Goal: Task Accomplishment & Management: Use online tool/utility

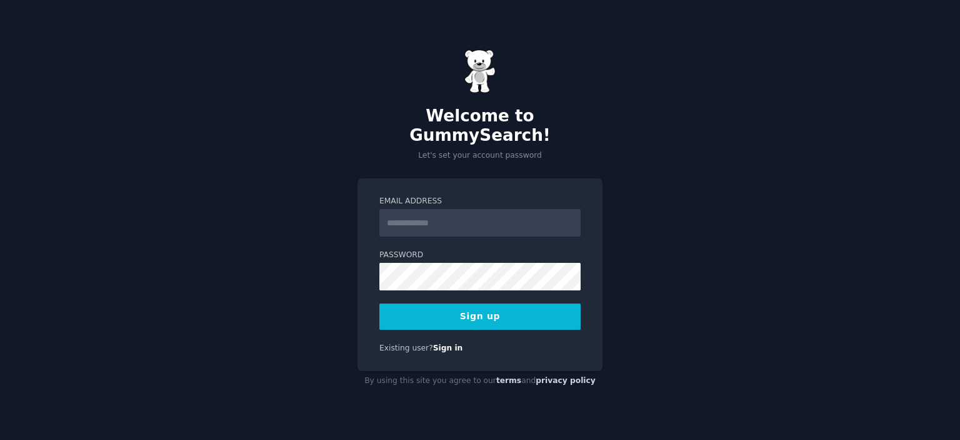
click at [425, 213] on input "Email Address" at bounding box center [480, 223] width 201 height 28
type input "**********"
click at [488, 307] on button "Sign up" at bounding box center [480, 316] width 201 height 26
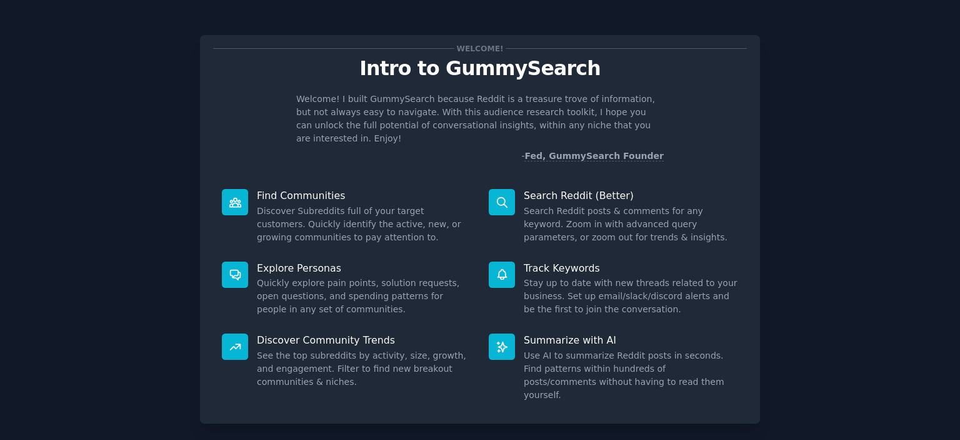
scroll to position [49, 0]
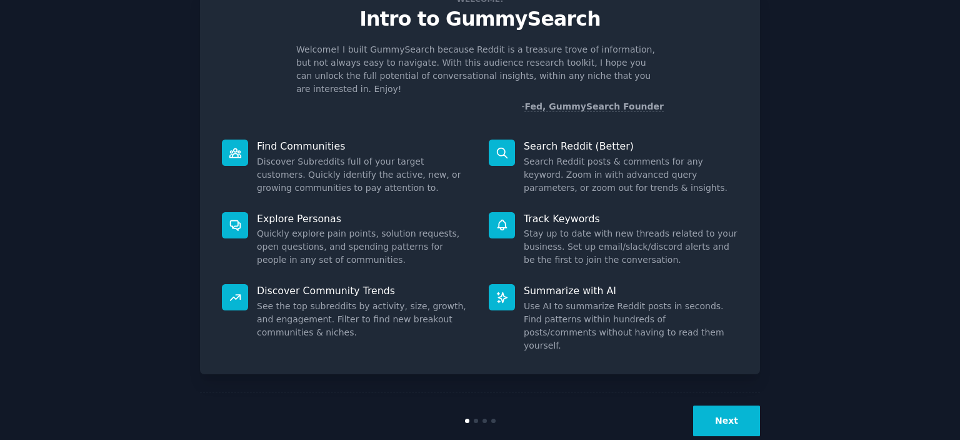
click at [726, 405] on button "Next" at bounding box center [726, 420] width 67 height 31
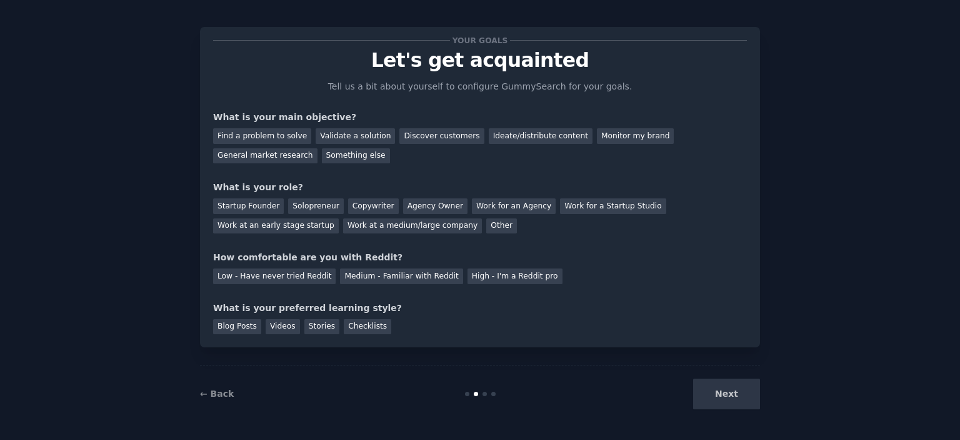
scroll to position [8, 0]
click at [726, 404] on div "Next" at bounding box center [666, 394] width 187 height 31
click at [726, 395] on div "Next" at bounding box center [666, 394] width 187 height 31
click at [265, 134] on div "Find a problem to solve" at bounding box center [262, 137] width 98 height 16
click at [730, 396] on div "Next" at bounding box center [666, 394] width 187 height 31
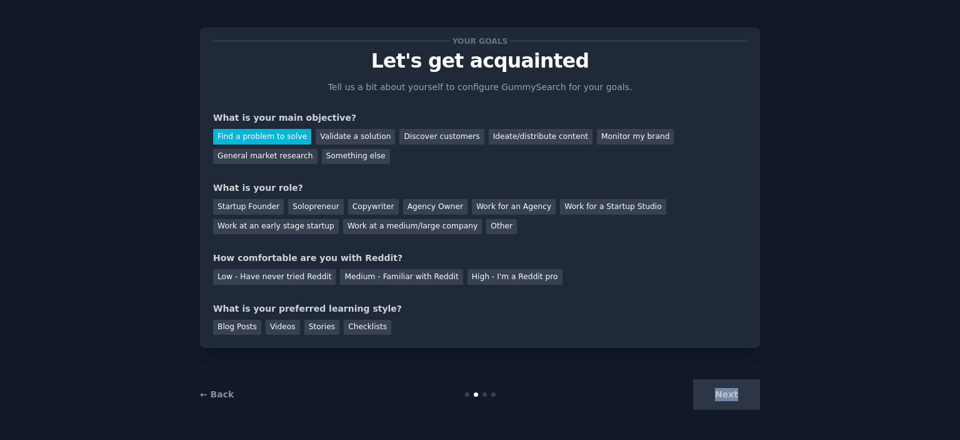
click at [730, 396] on div "Next" at bounding box center [666, 394] width 187 height 31
click at [416, 137] on div "Discover customers" at bounding box center [442, 137] width 84 height 16
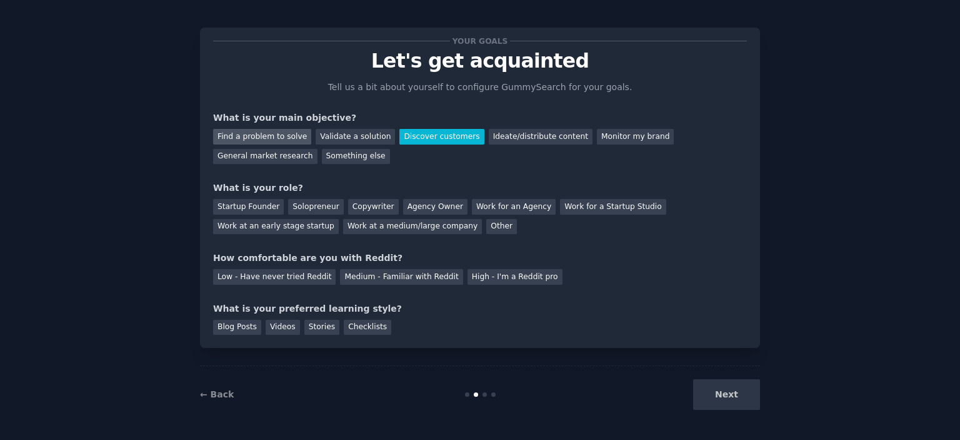
click at [274, 133] on div "Find a problem to solve" at bounding box center [262, 137] width 98 height 16
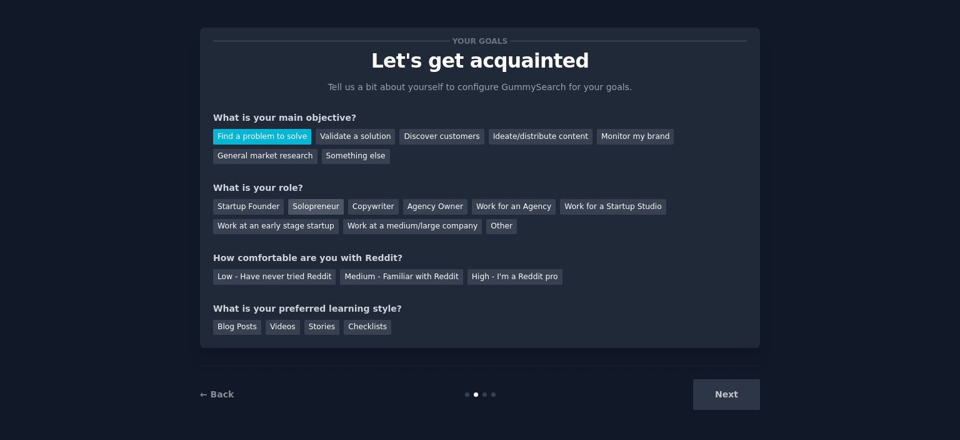
click at [311, 207] on div "Solopreneur" at bounding box center [315, 207] width 55 height 16
click at [294, 275] on div "Low - Have never tried Reddit" at bounding box center [274, 277] width 123 height 16
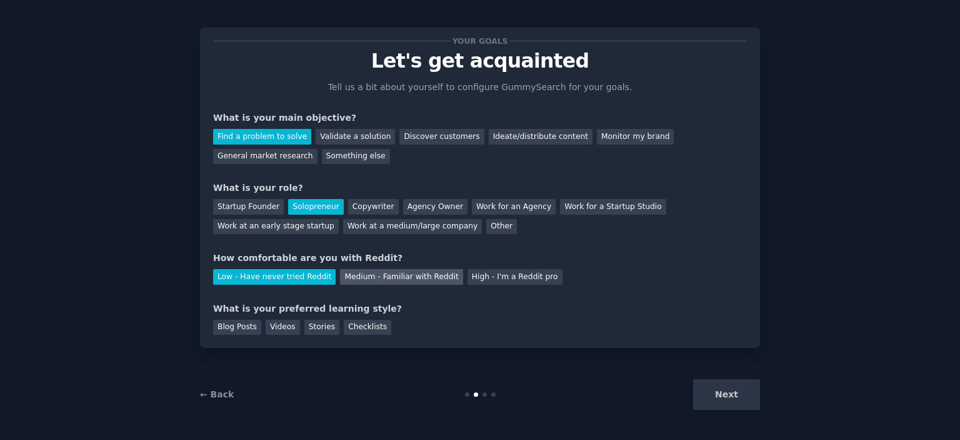
click at [370, 275] on div "Medium - Familiar with Reddit" at bounding box center [401, 277] width 123 height 16
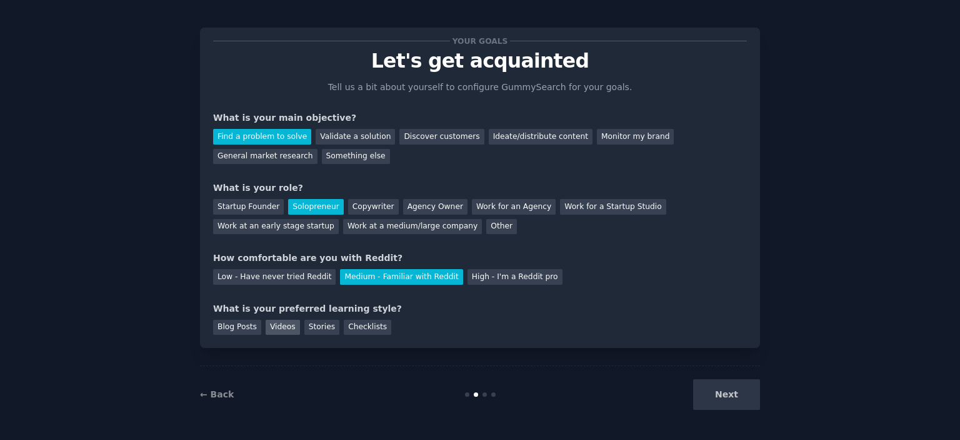
click at [275, 328] on div "Videos" at bounding box center [283, 328] width 34 height 16
click at [742, 387] on button "Next" at bounding box center [726, 394] width 67 height 31
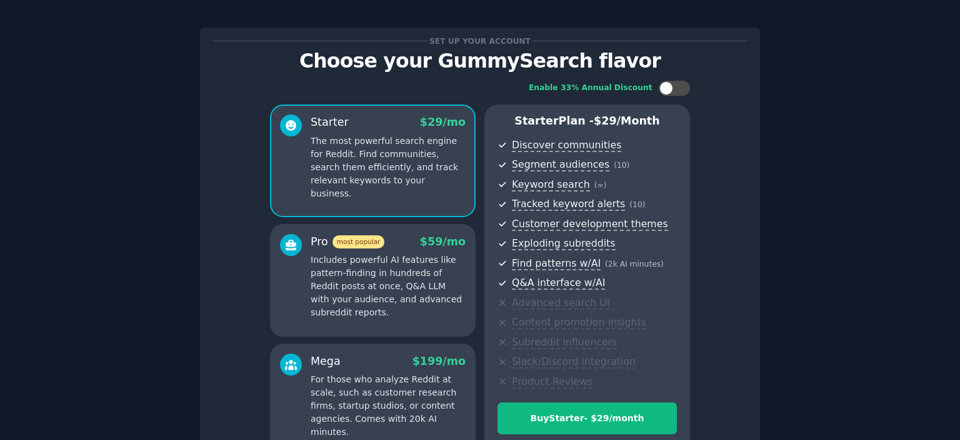
scroll to position [142, 0]
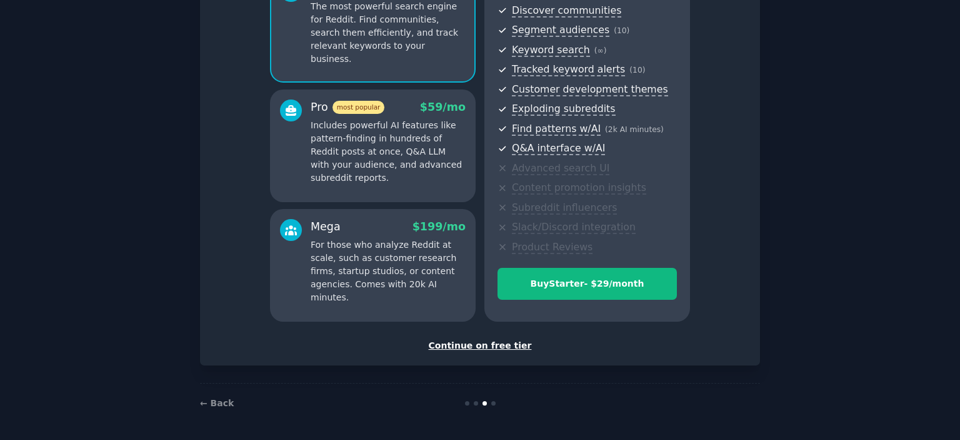
click at [488, 351] on div "Set up your account Choose your GummySearch flavor Enable 33% Annual Discount S…" at bounding box center [480, 129] width 560 height 472
click at [486, 346] on div "Continue on free tier" at bounding box center [480, 345] width 534 height 13
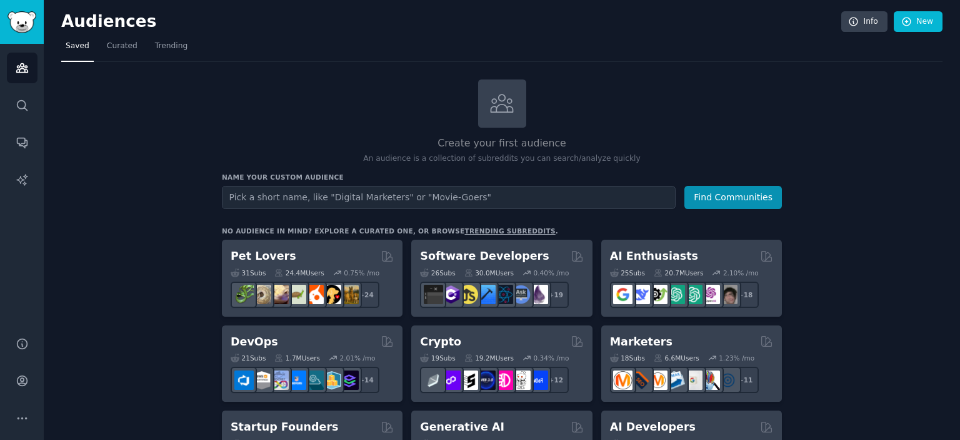
click at [410, 198] on input "text" at bounding box center [449, 197] width 454 height 23
type input "l"
type input "save money"
click at [717, 204] on button "Find Communities" at bounding box center [734, 197] width 98 height 23
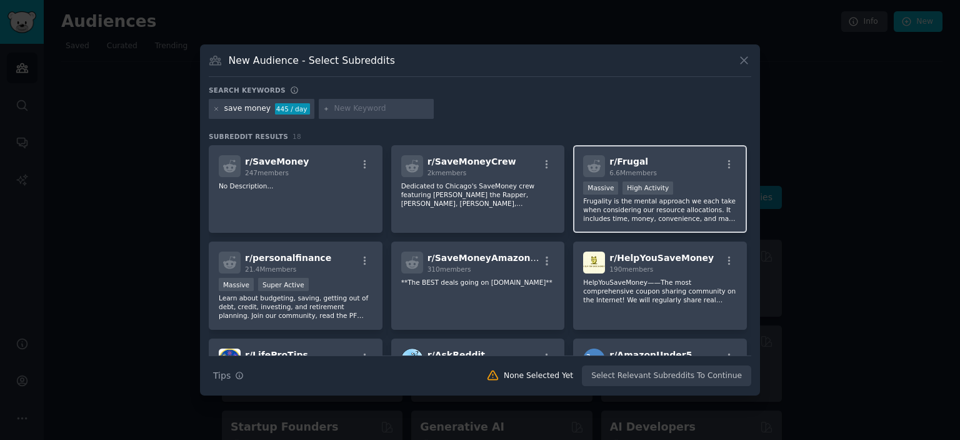
click at [680, 166] on div "r/ Frugal 6.6M members" at bounding box center [660, 166] width 154 height 22
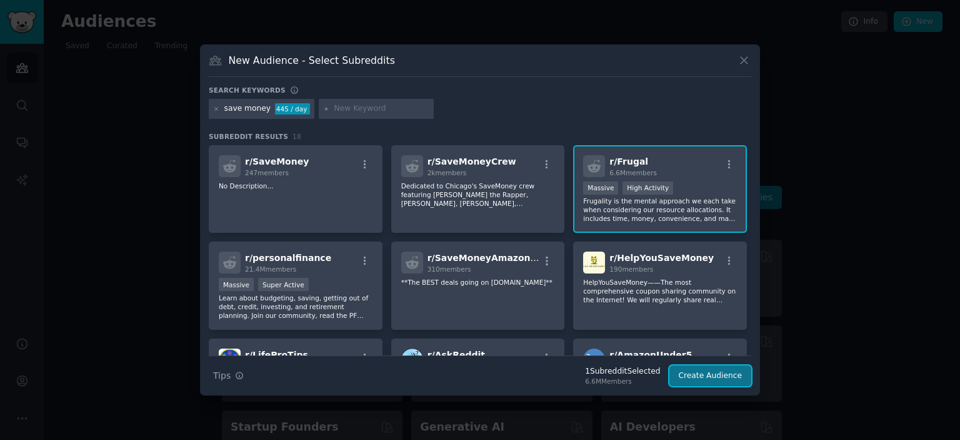
click at [710, 375] on button "Create Audience" at bounding box center [711, 375] width 83 height 21
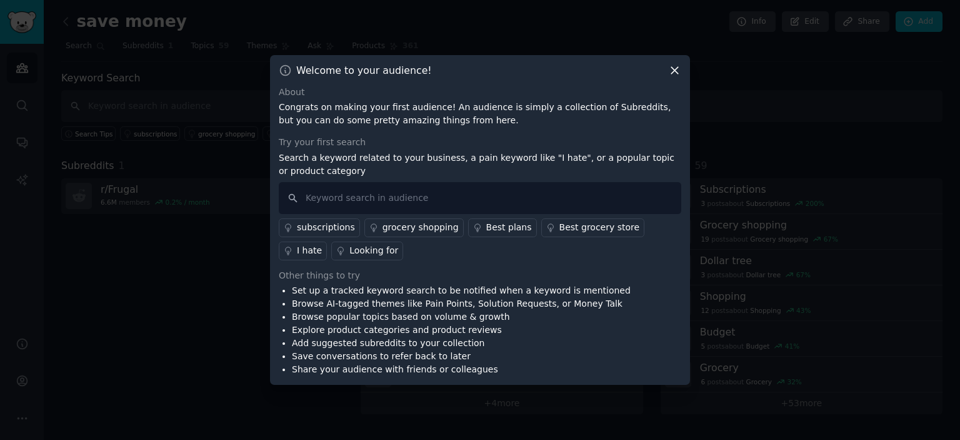
click at [675, 70] on icon at bounding box center [675, 70] width 7 height 7
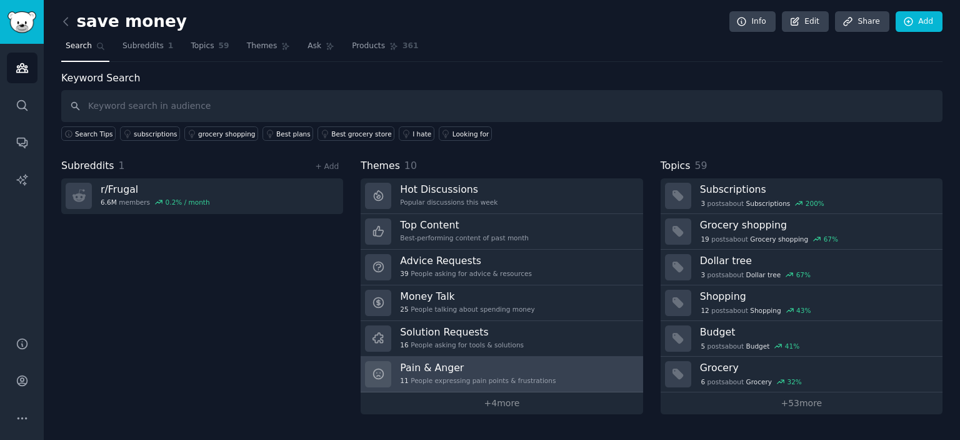
click at [562, 370] on link "Pain & Anger 11 People expressing pain points & frustrations" at bounding box center [502, 374] width 282 height 36
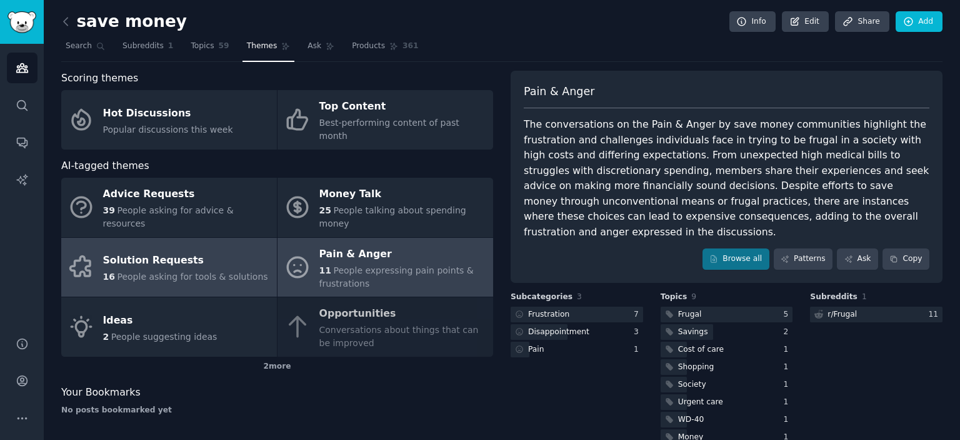
click at [216, 251] on div "Solution Requests" at bounding box center [185, 261] width 165 height 20
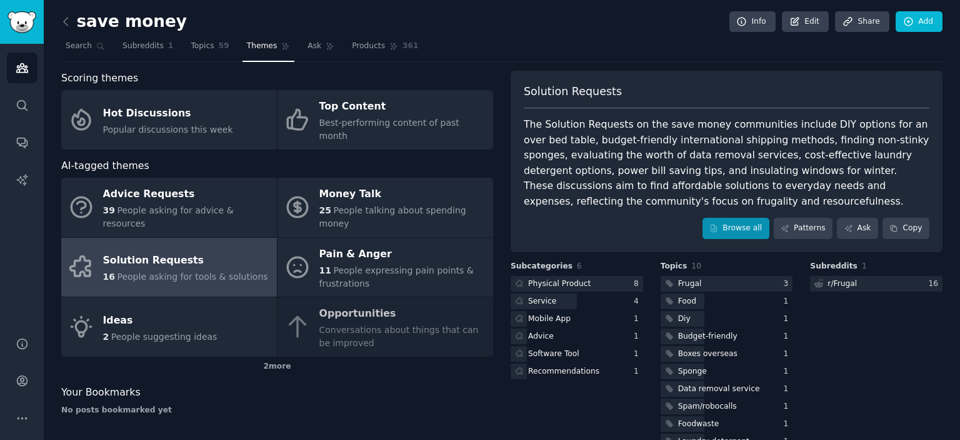
scroll to position [28, 0]
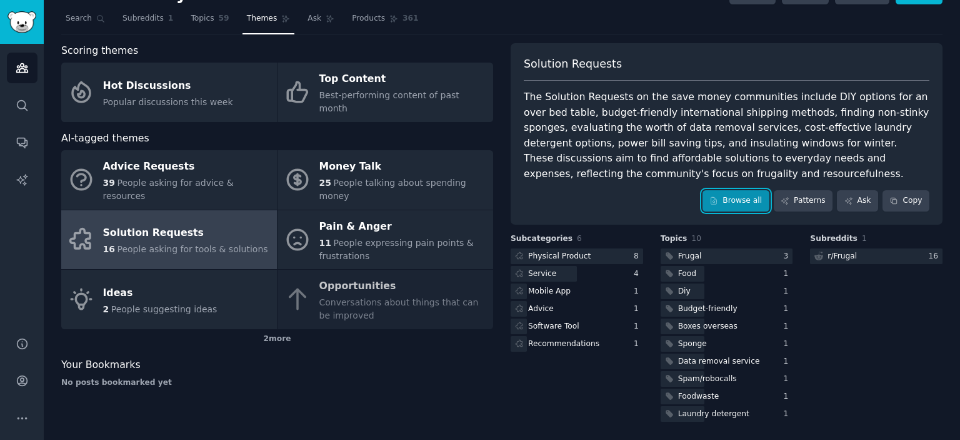
click at [740, 194] on link "Browse all" at bounding box center [736, 200] width 67 height 21
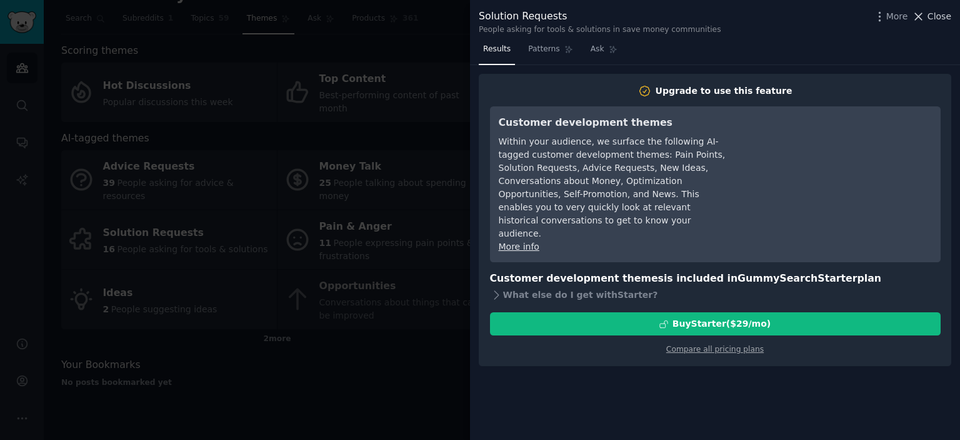
click at [932, 16] on span "Close" at bounding box center [940, 16] width 24 height 13
